Goal: Obtain resource: Download file/media

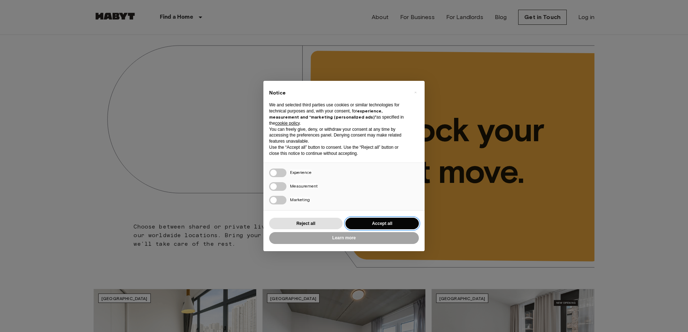
click at [369, 225] on button "Accept all" at bounding box center [381, 224] width 73 height 12
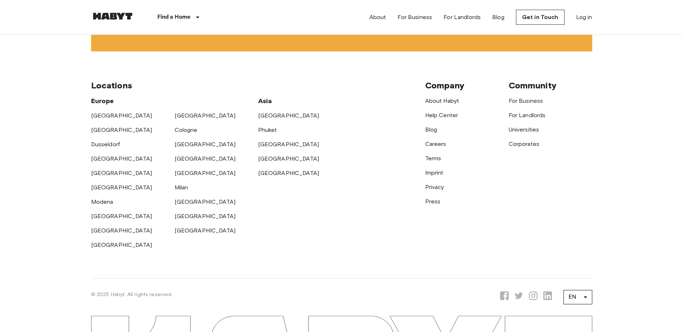
scroll to position [1835, 0]
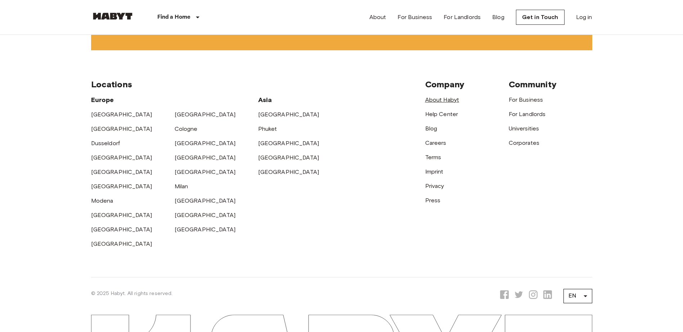
click at [445, 103] on link "About Habyt" at bounding box center [442, 99] width 34 height 7
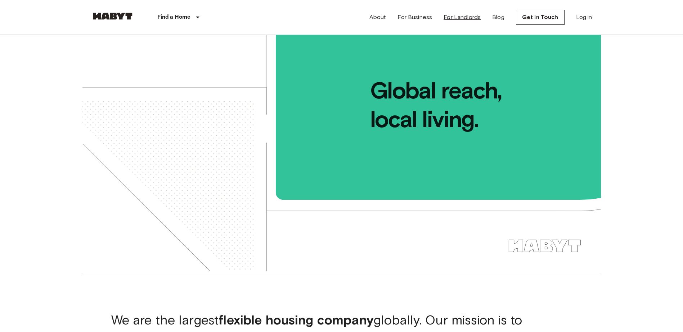
click at [457, 16] on link "For Landlords" at bounding box center [461, 17] width 37 height 9
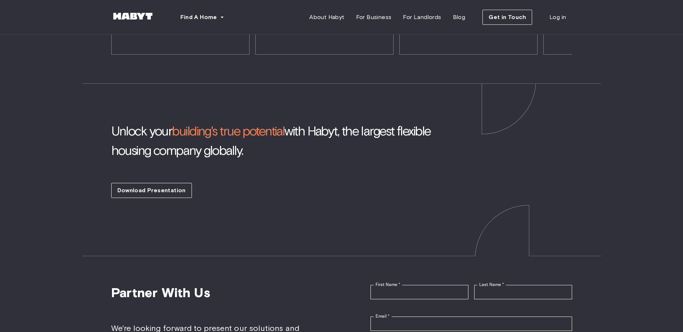
scroll to position [1511, 0]
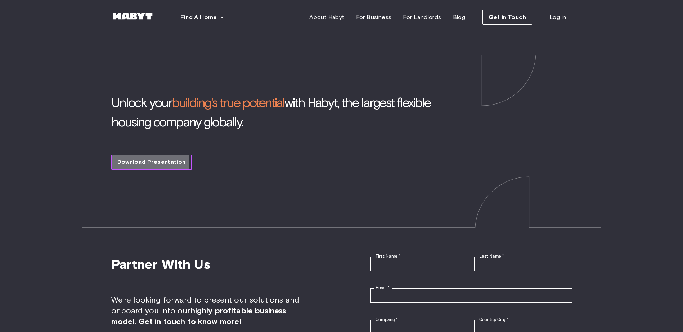
click at [142, 158] on span "Download Presentation" at bounding box center [151, 162] width 68 height 9
